Goal: Transaction & Acquisition: Purchase product/service

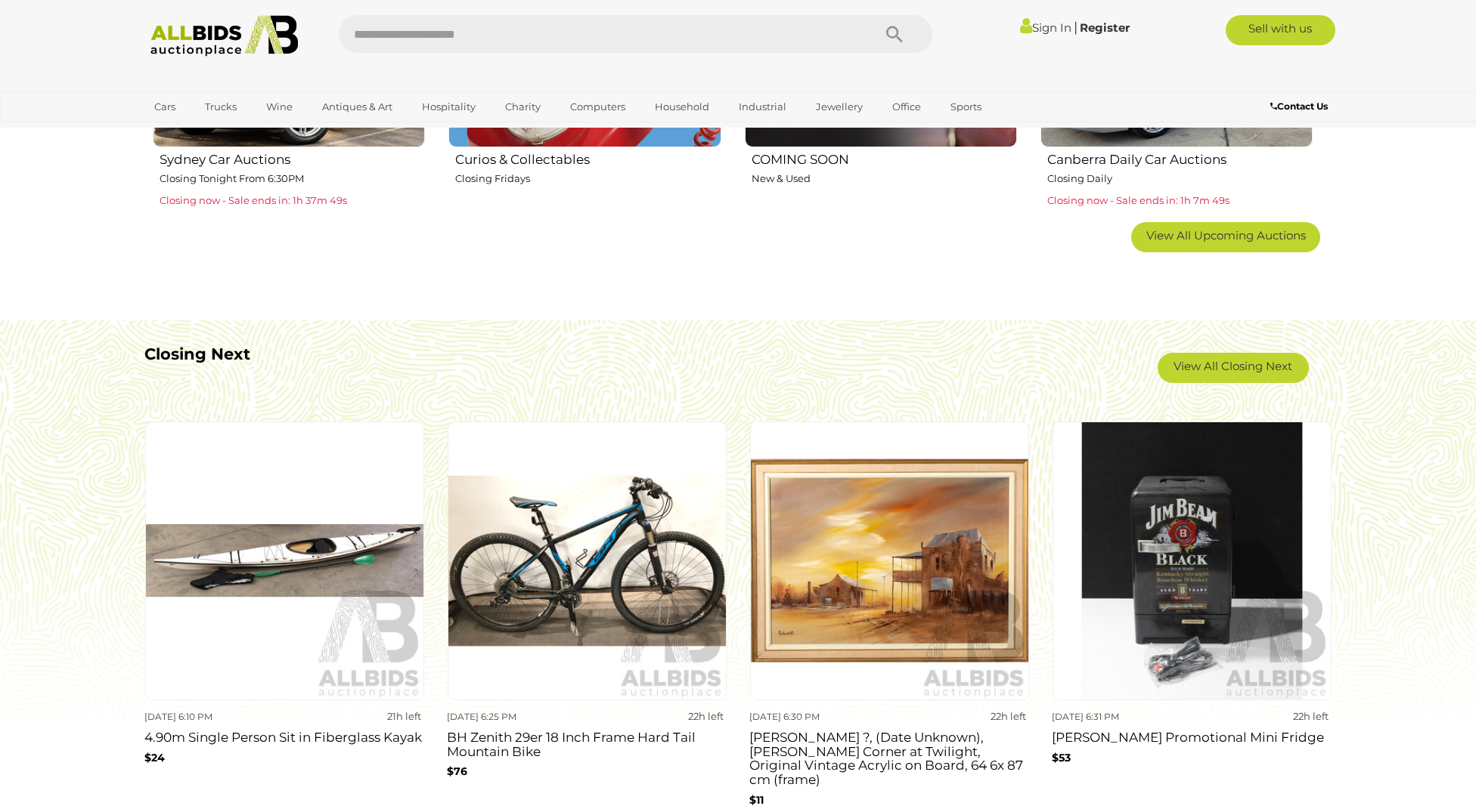
scroll to position [1357, 0]
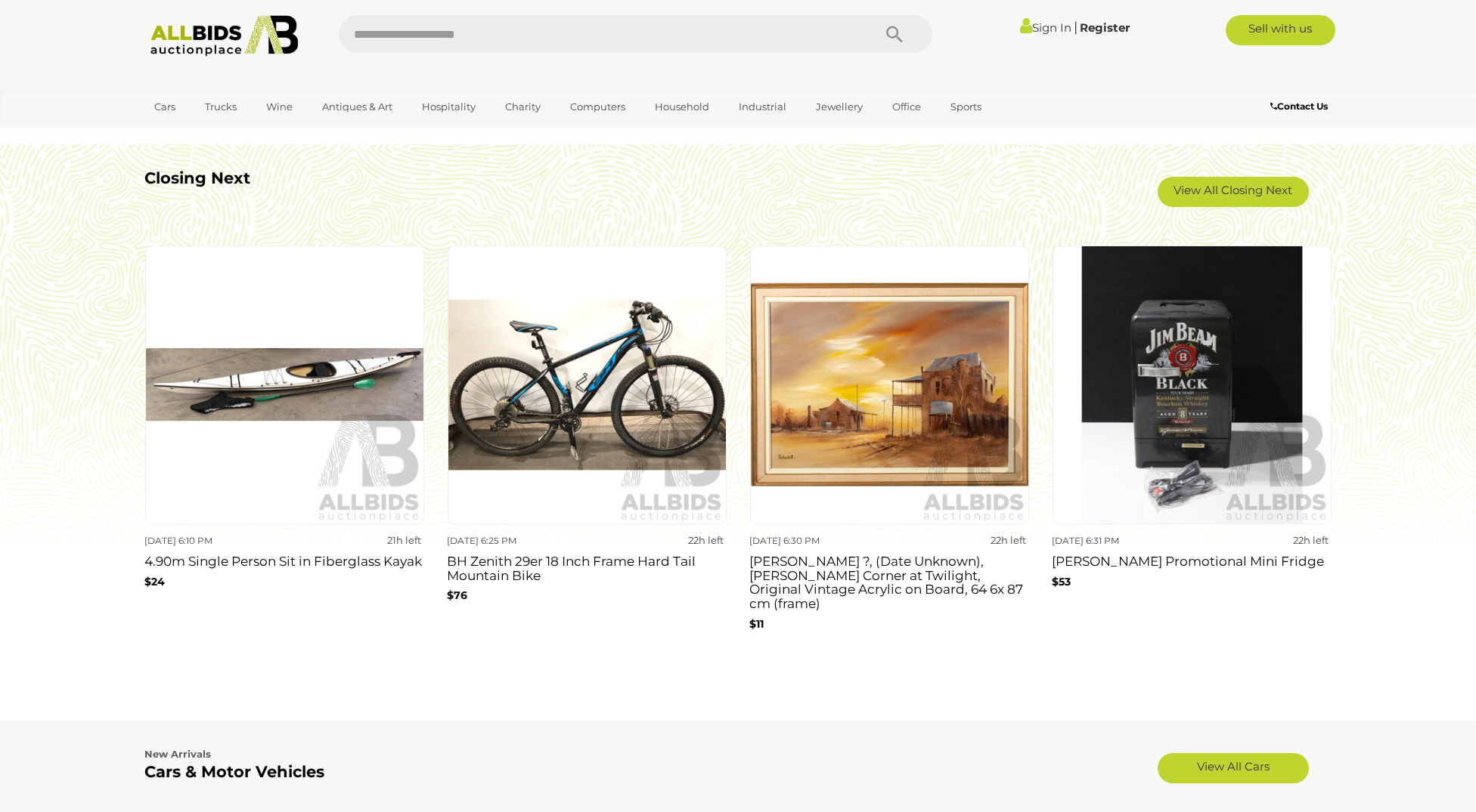
click at [619, 373] on img at bounding box center [586, 385] width 279 height 279
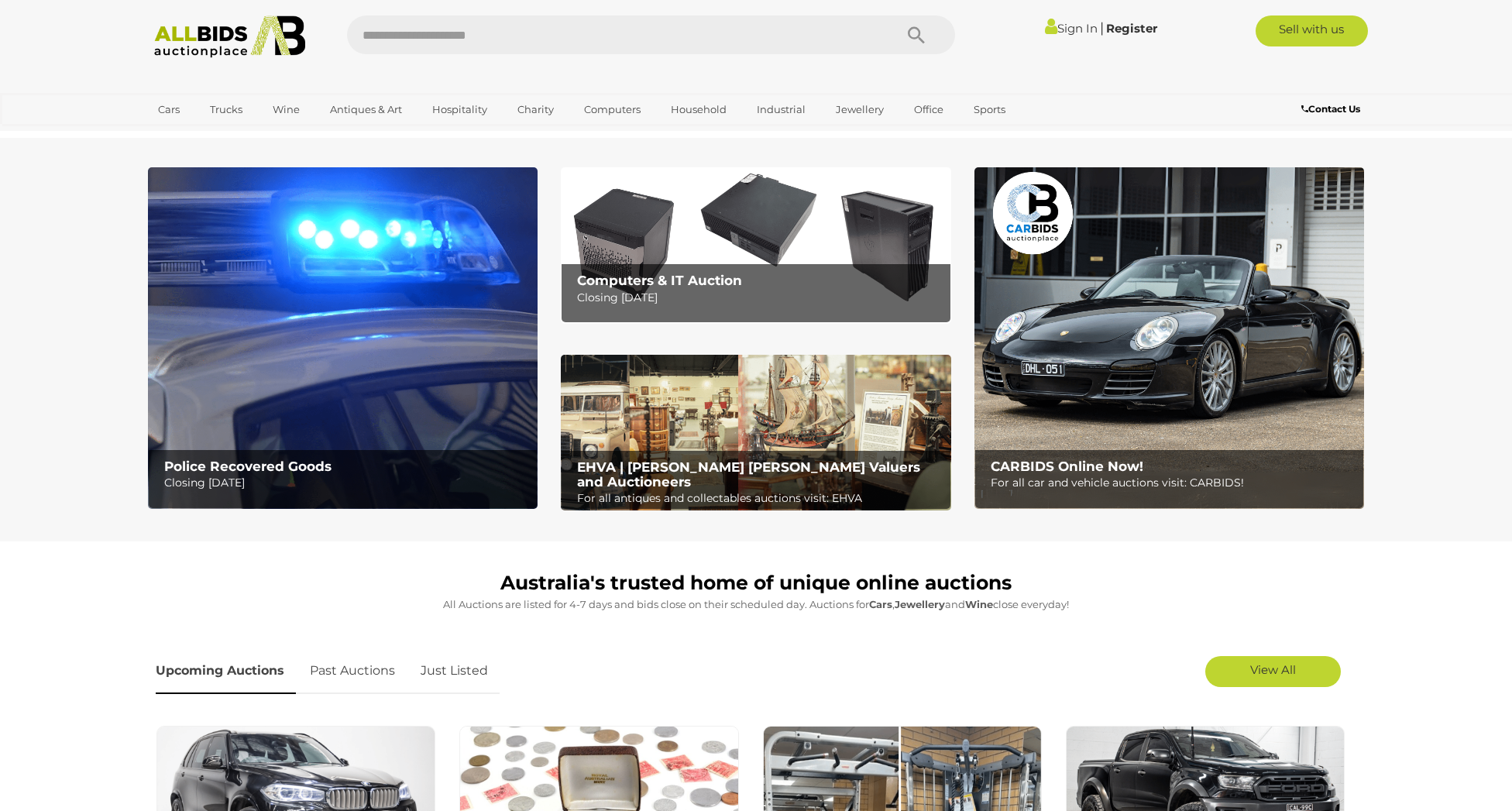
click at [405, 312] on img at bounding box center [342, 338] width 390 height 342
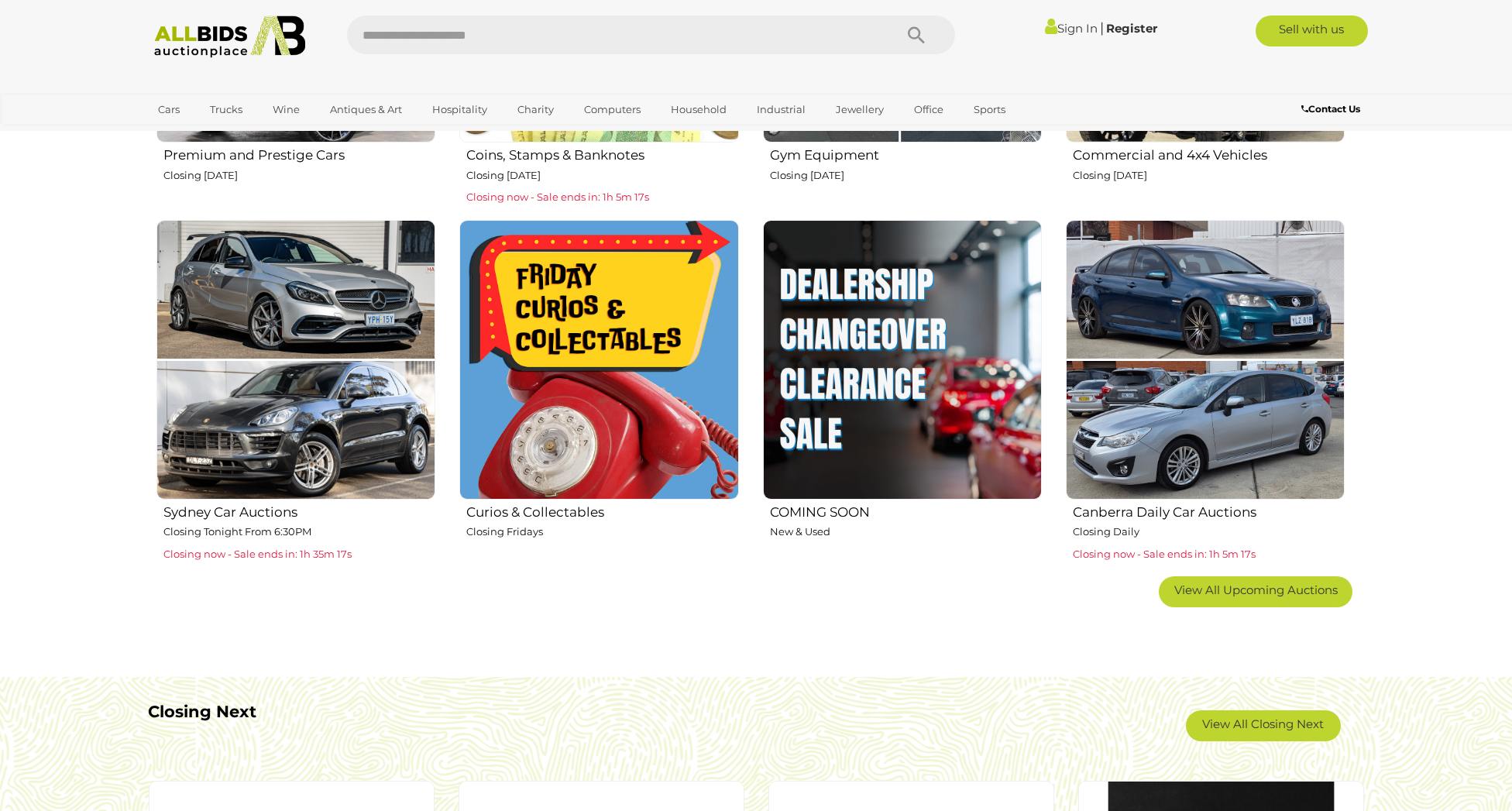
scroll to position [605, 0]
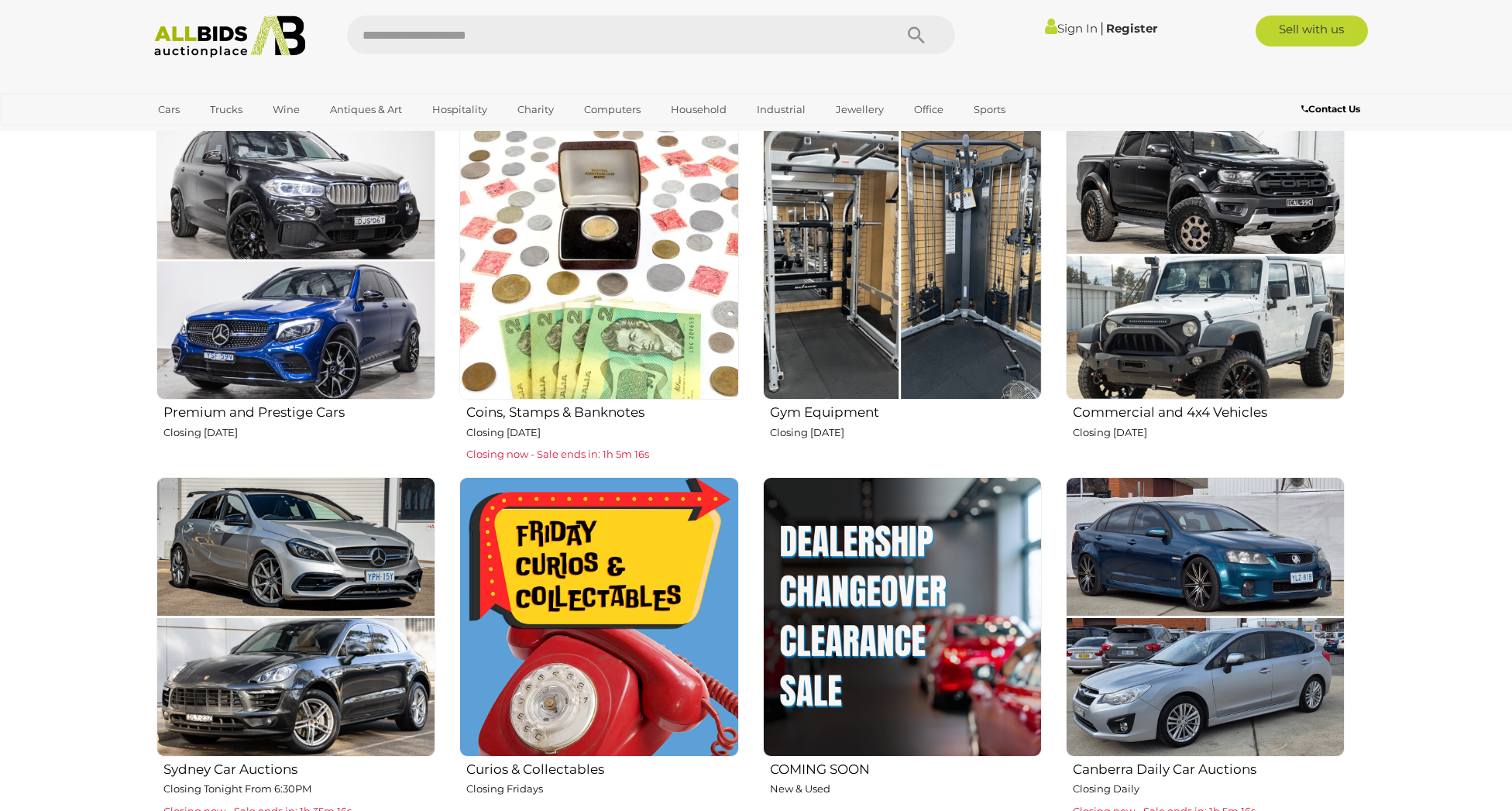
click at [497, 43] on input "text" at bounding box center [612, 35] width 531 height 39
type input "****"
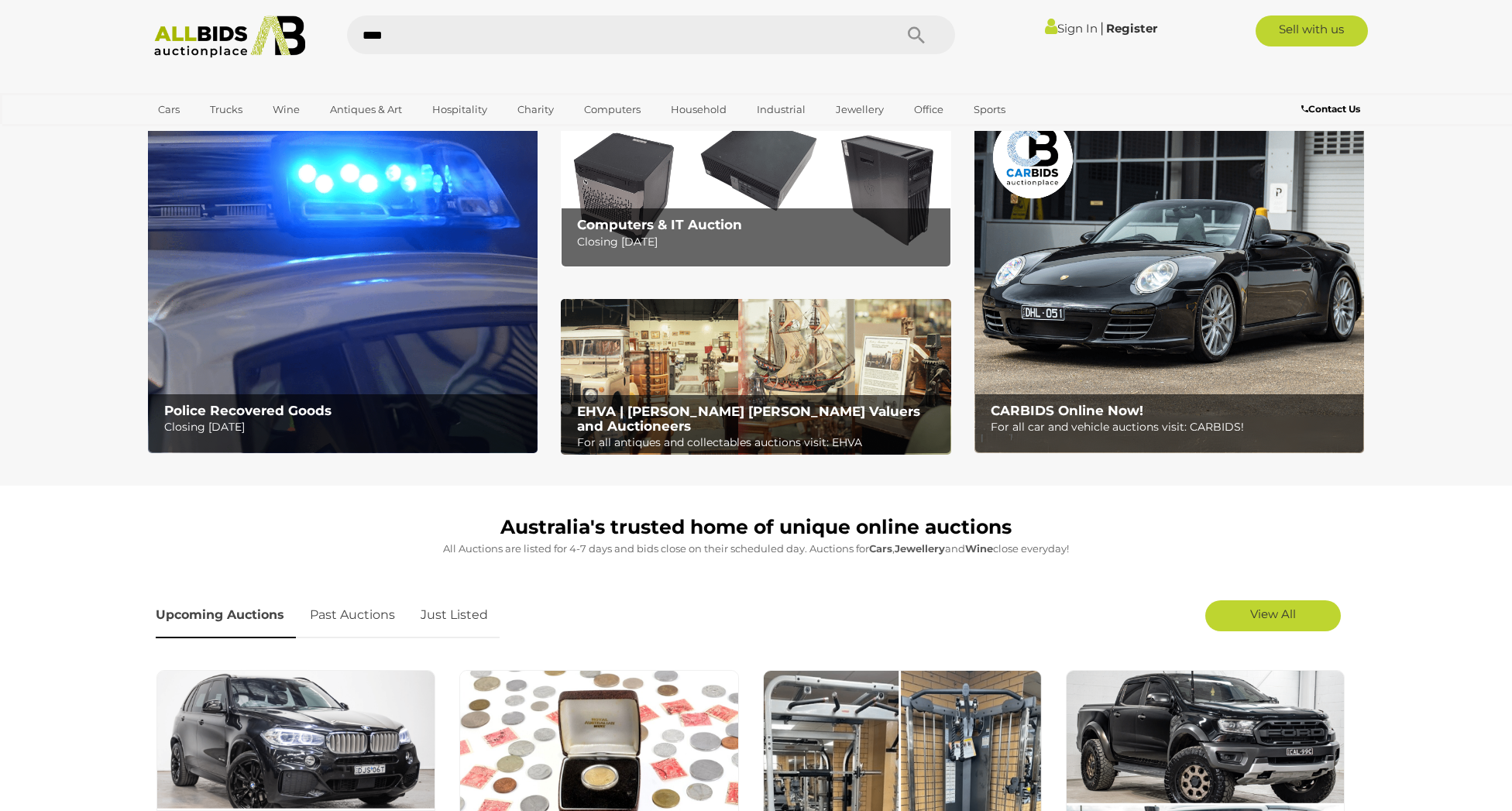
scroll to position [0, 0]
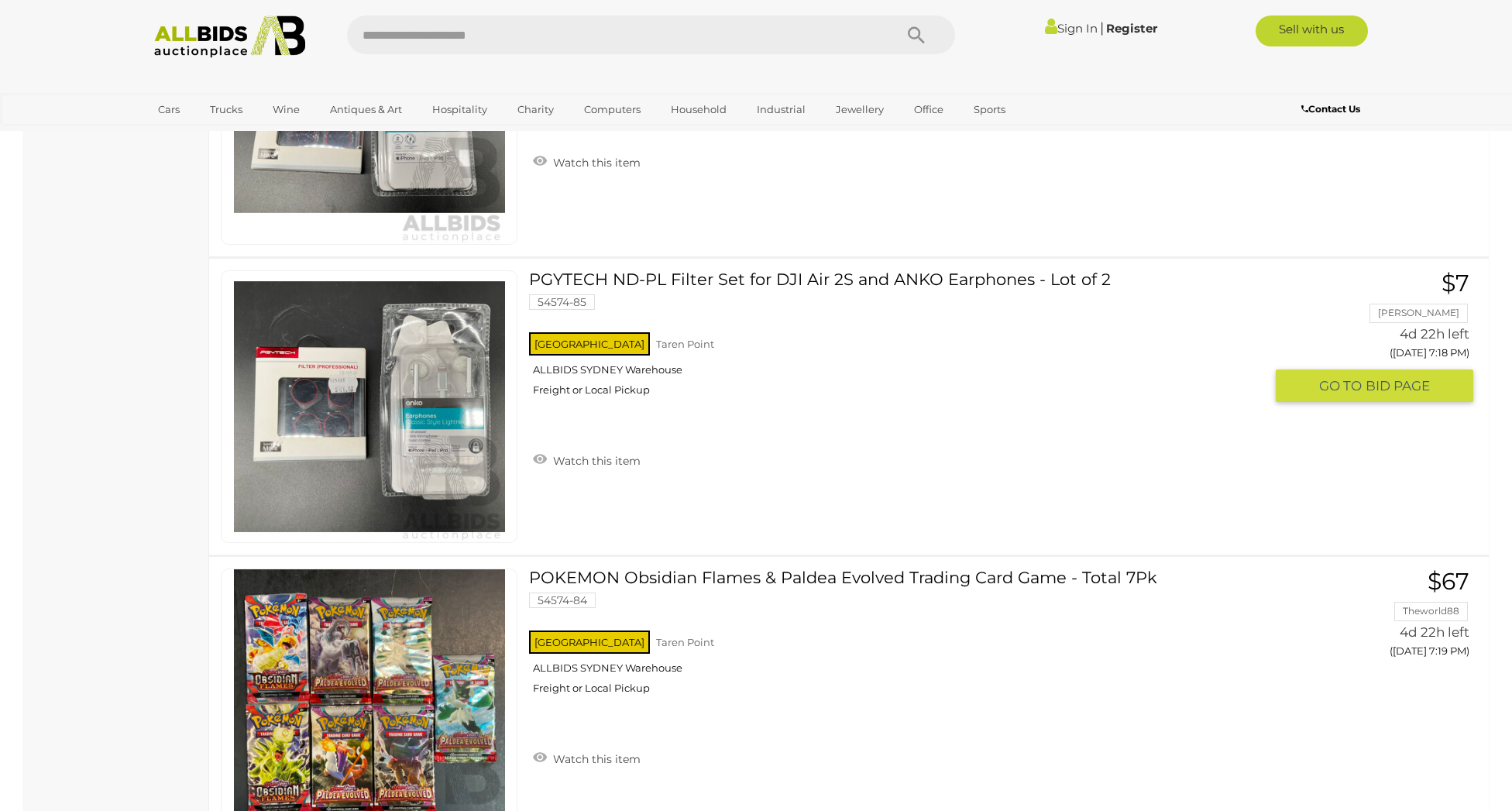
scroll to position [5774, 0]
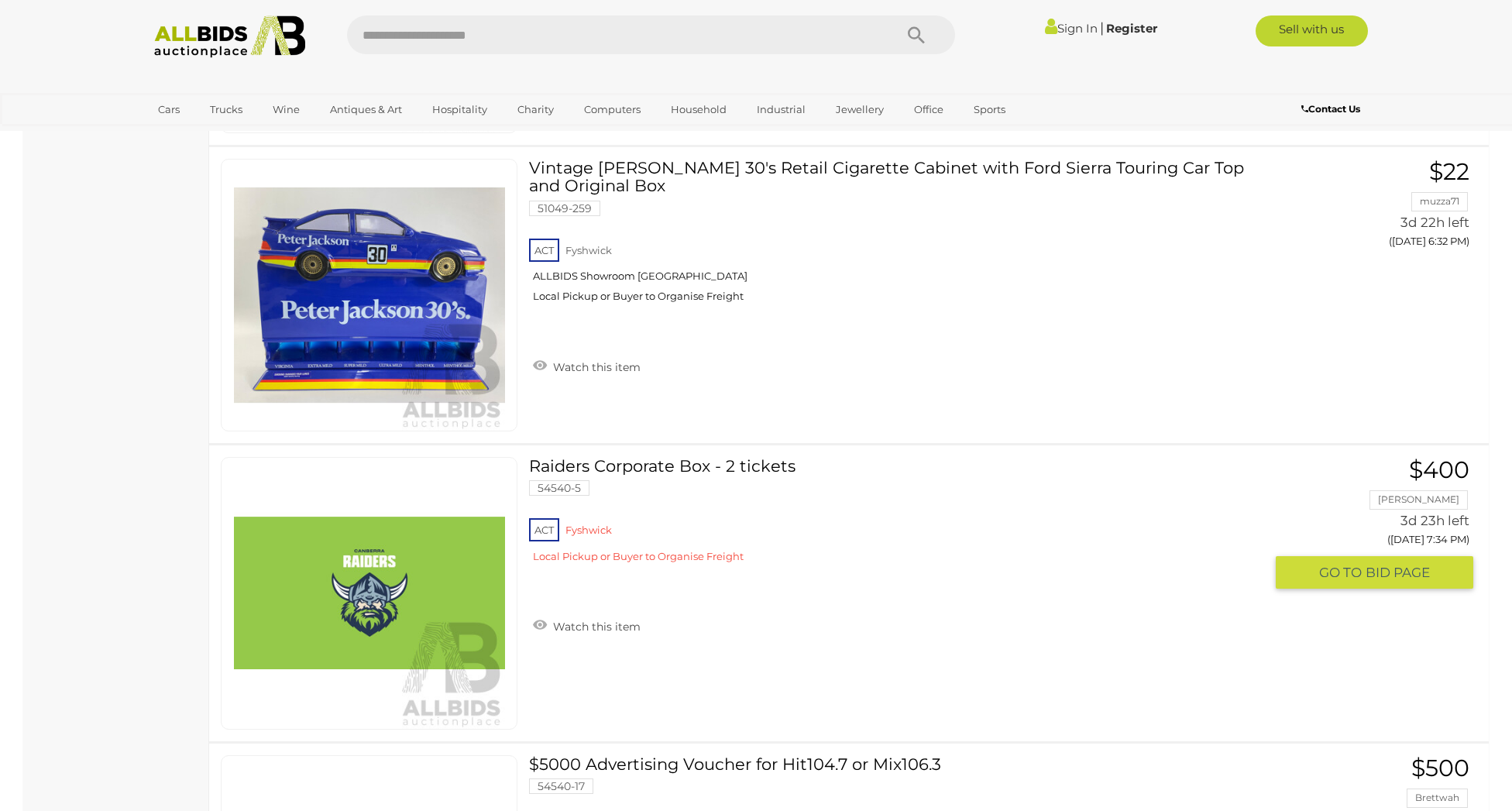
scroll to position [6350, 0]
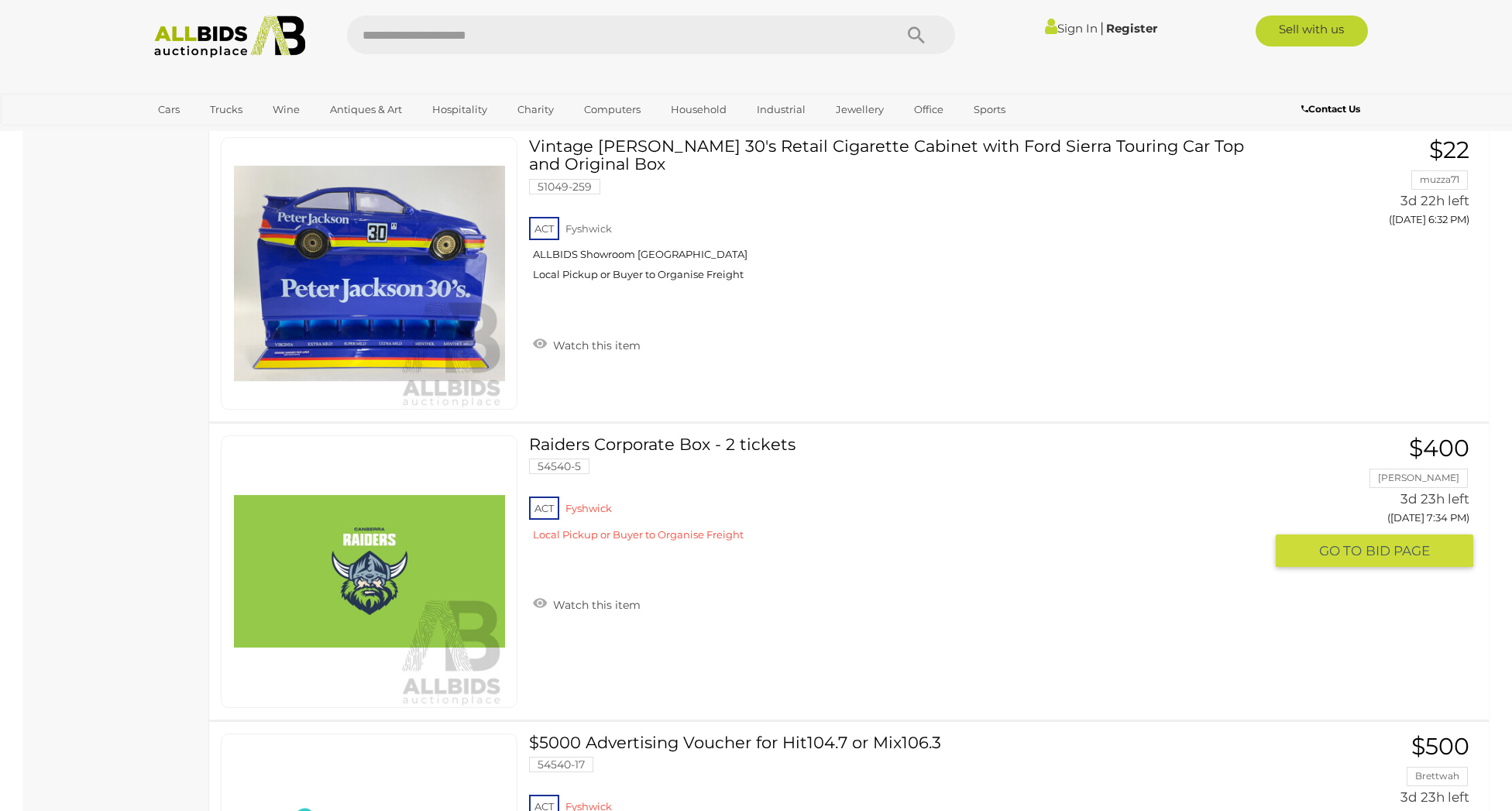
click at [673, 444] on link "Raiders Corporate Box - 2 tickets 54540-5 ACT [GEOGRAPHIC_DATA]" at bounding box center [903, 494] width 724 height 118
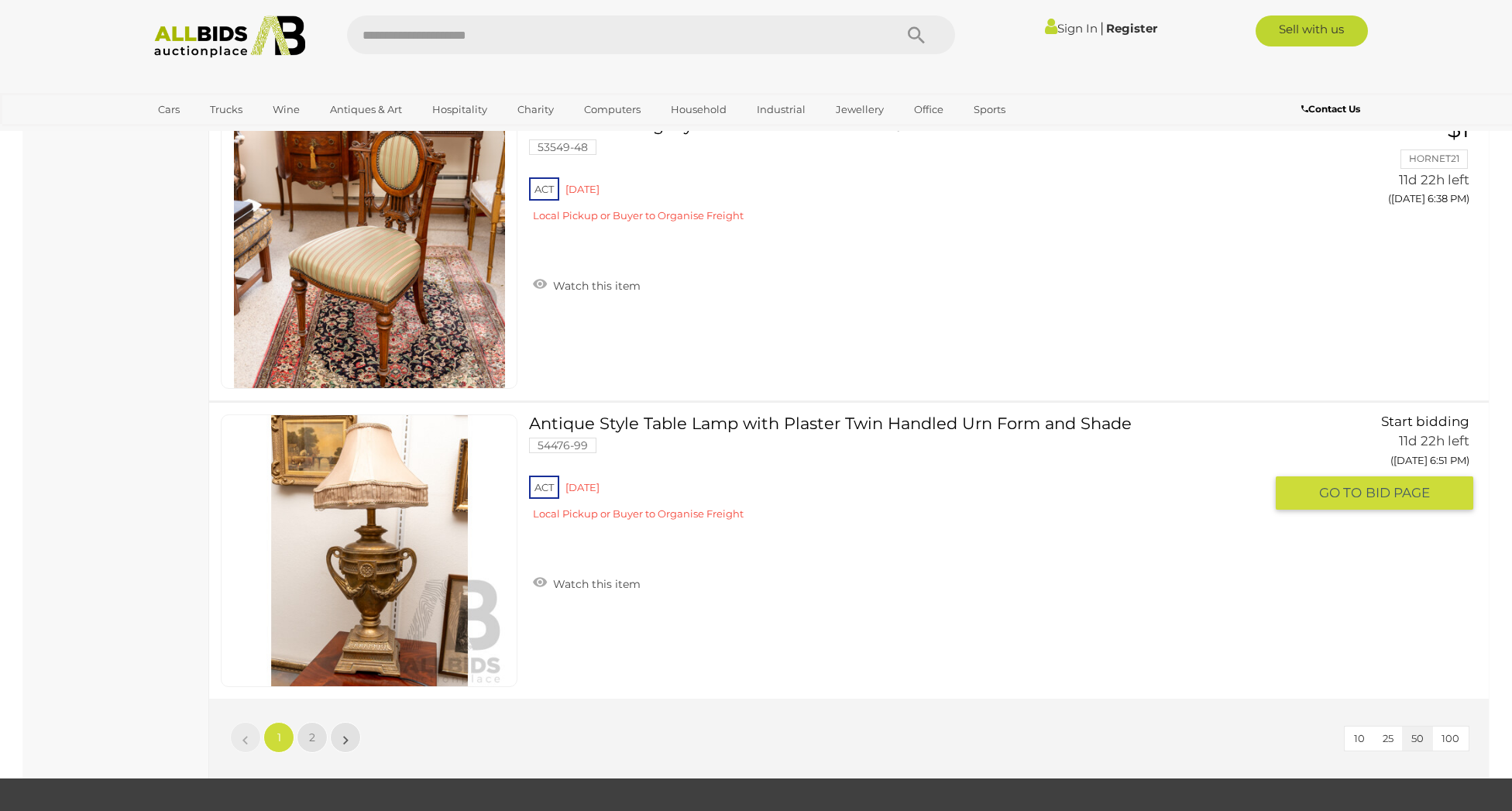
scroll to position [14571, 0]
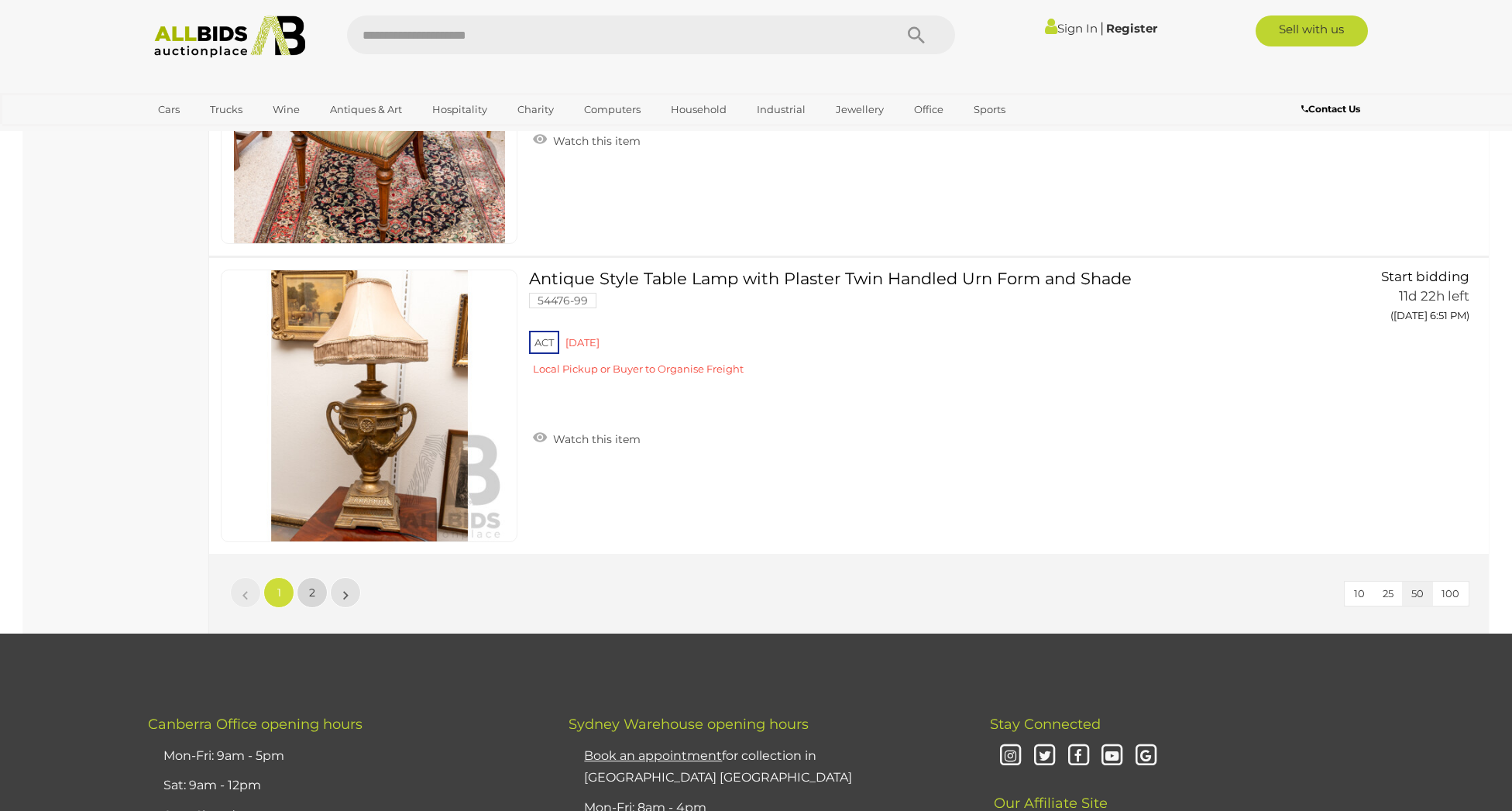
click at [313, 586] on span "2" at bounding box center [312, 593] width 6 height 14
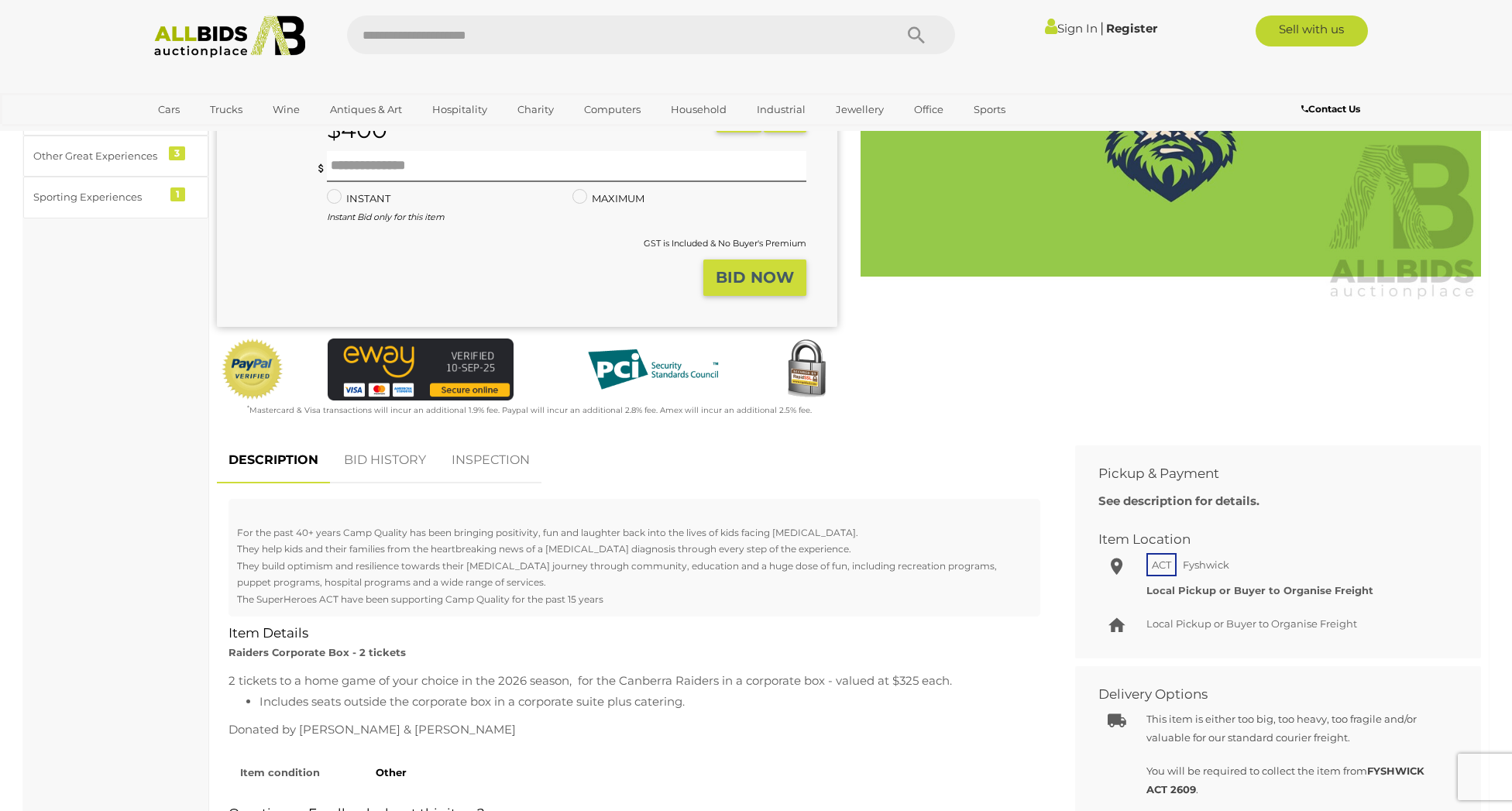
scroll to position [476, 0]
